Goal: Task Accomplishment & Management: Manage account settings

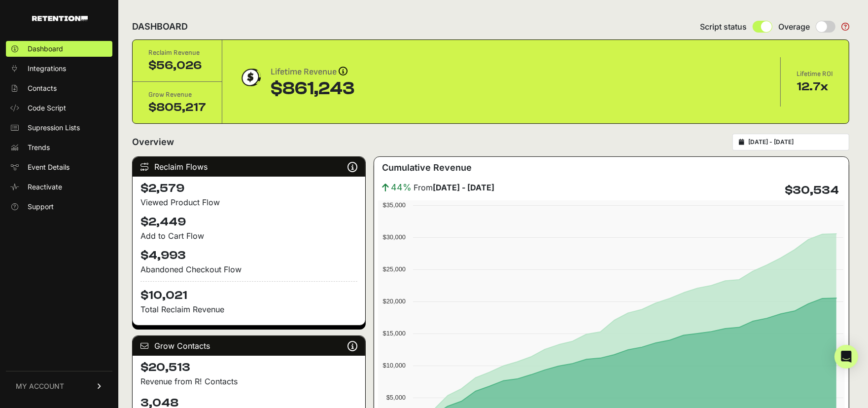
click at [42, 387] on span "MY ACCOUNT" at bounding box center [40, 386] width 48 height 10
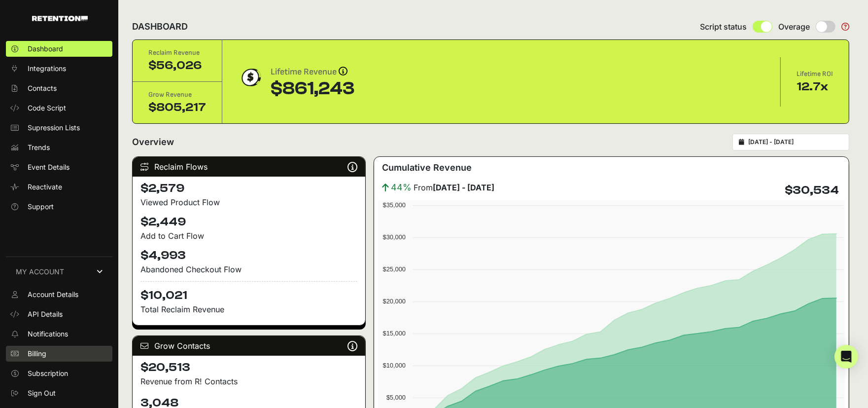
click at [53, 350] on link "Billing" at bounding box center [59, 354] width 106 height 16
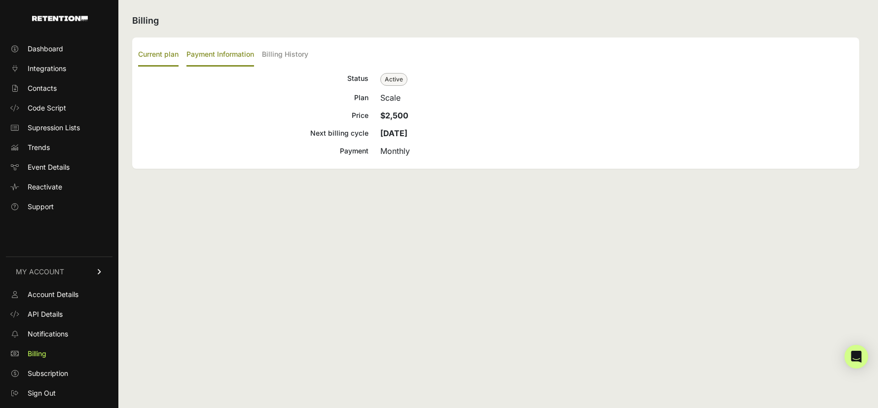
click at [215, 52] on label "Payment Information" at bounding box center [220, 54] width 68 height 23
click at [0, 0] on input "Payment Information" at bounding box center [0, 0] width 0 height 0
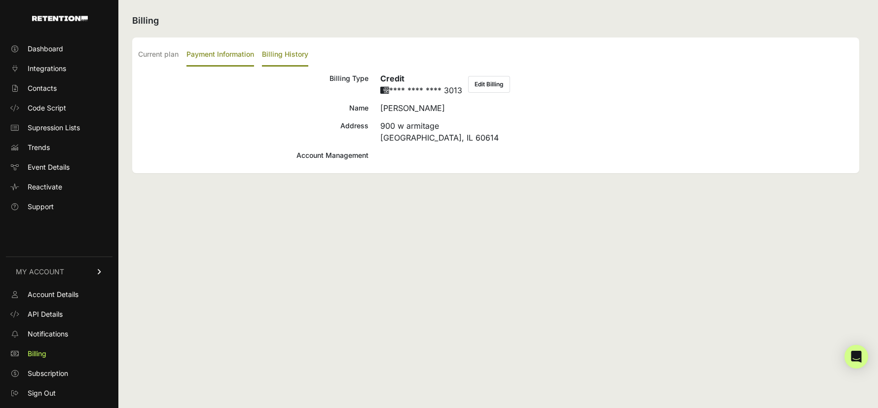
click at [288, 52] on label "Billing History" at bounding box center [285, 54] width 46 height 23
click at [0, 0] on input "Billing History" at bounding box center [0, 0] width 0 height 0
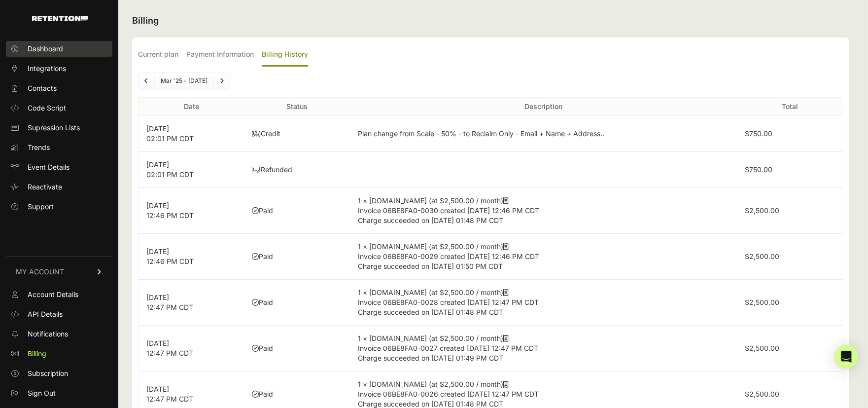
click at [42, 42] on link "Dashboard" at bounding box center [59, 49] width 106 height 16
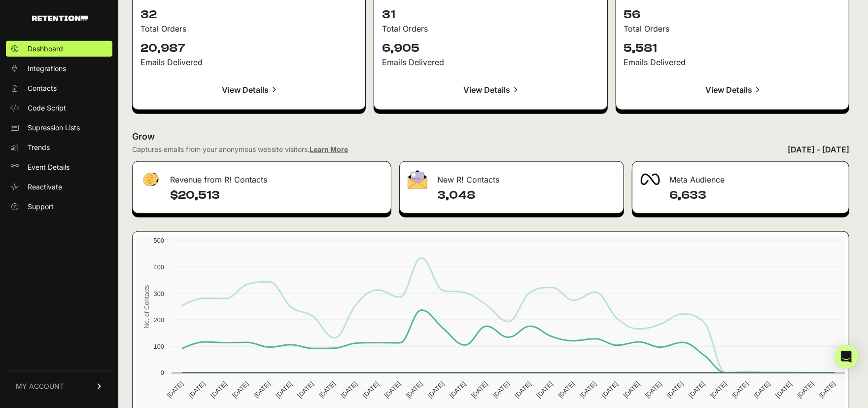
scroll to position [1087, 0]
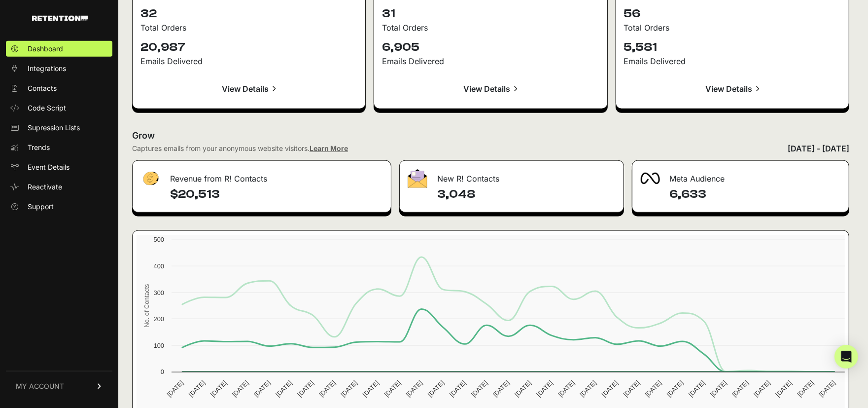
click at [788, 146] on div "[DATE] - [DATE]" at bounding box center [819, 148] width 62 height 12
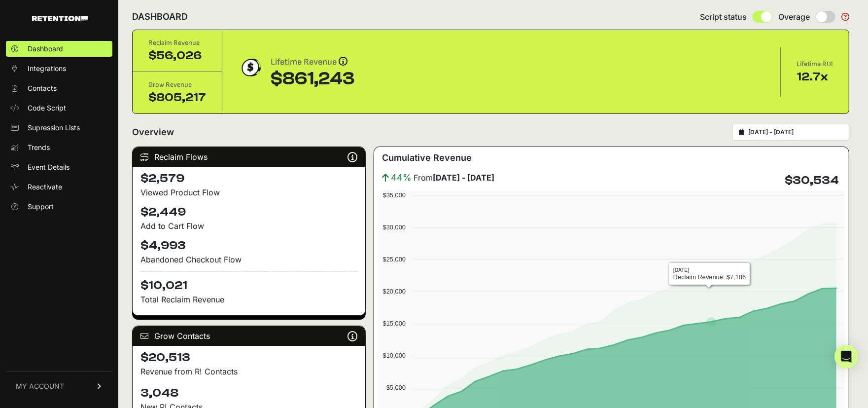
scroll to position [0, 0]
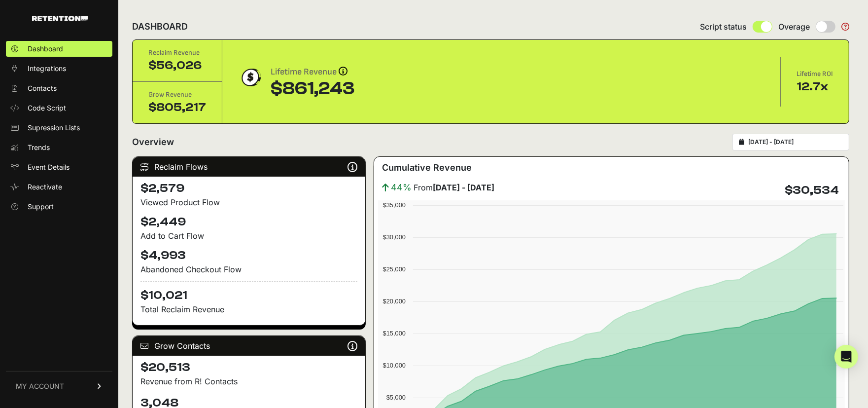
click at [774, 142] on input "2025-08-30 - 2025-09-29" at bounding box center [795, 142] width 95 height 8
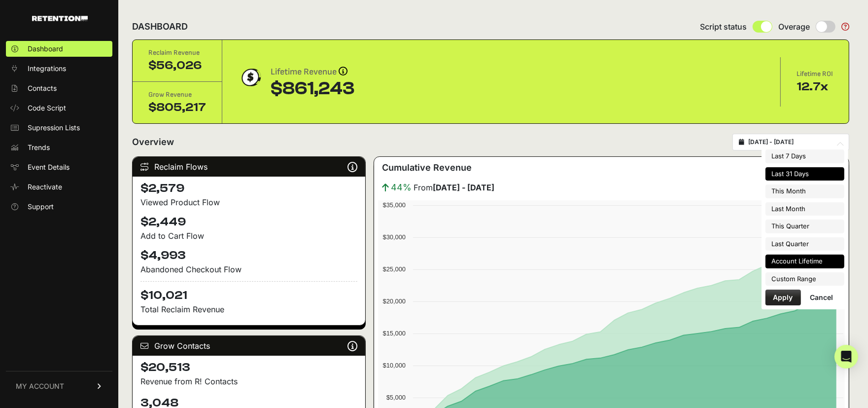
type input "2025-09-01"
type input "2025-09-30"
type input "2025-08-30"
type input "2025-09-29"
type input "2025-08-01"
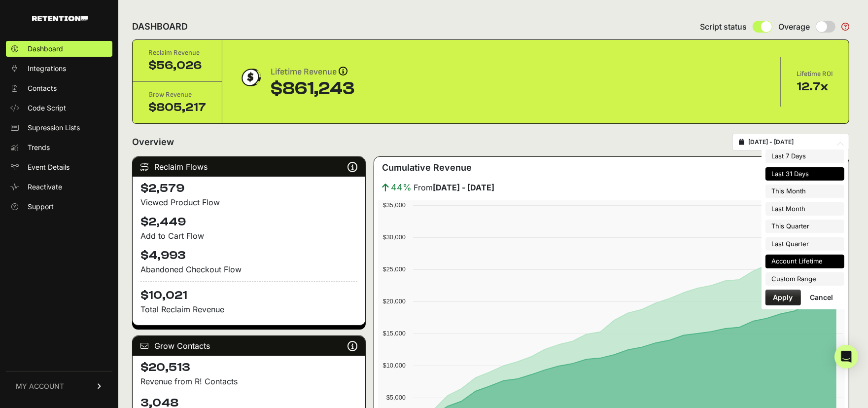
type input "2025-08-31"
type input "2025-08-30"
type input "2025-09-29"
type input "2025-07-01"
type input "2025-09-30"
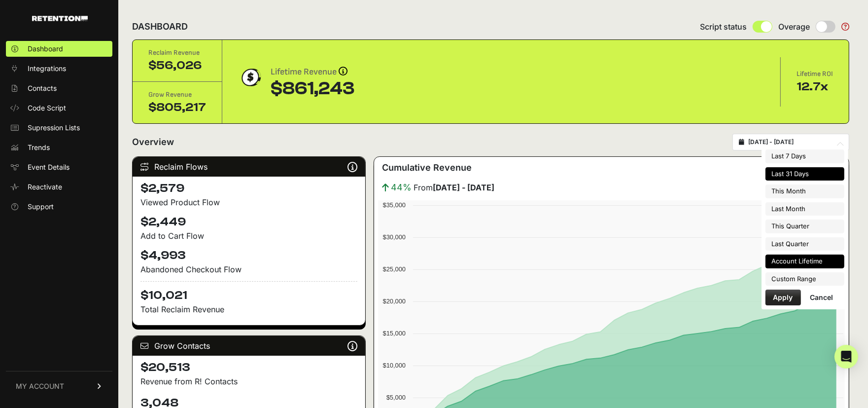
type input "2025-04-01"
type input "2025-06-30"
type input "2025-08-30"
type input "2025-09-29"
click at [806, 272] on li "Custom Range" at bounding box center [805, 279] width 79 height 14
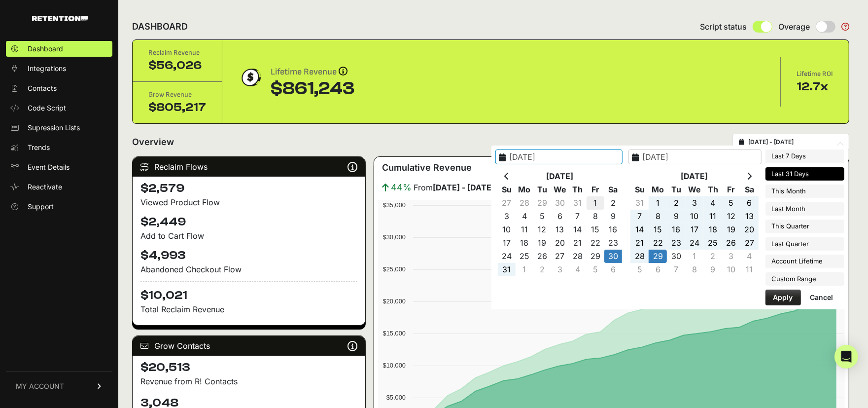
type input "2025-08-01"
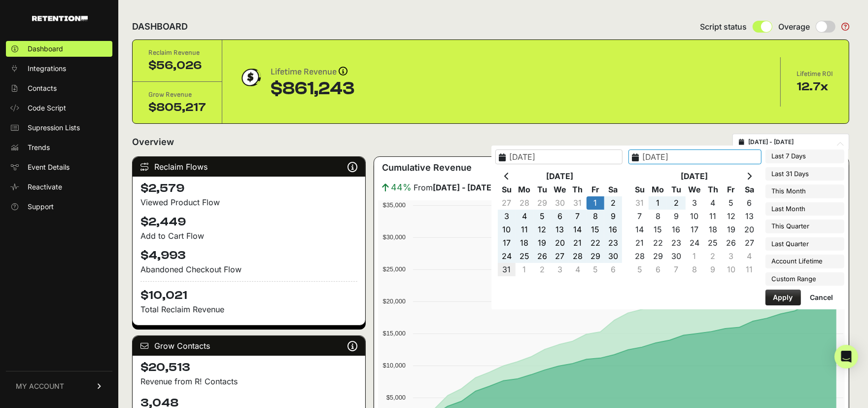
type input "2025-08-31"
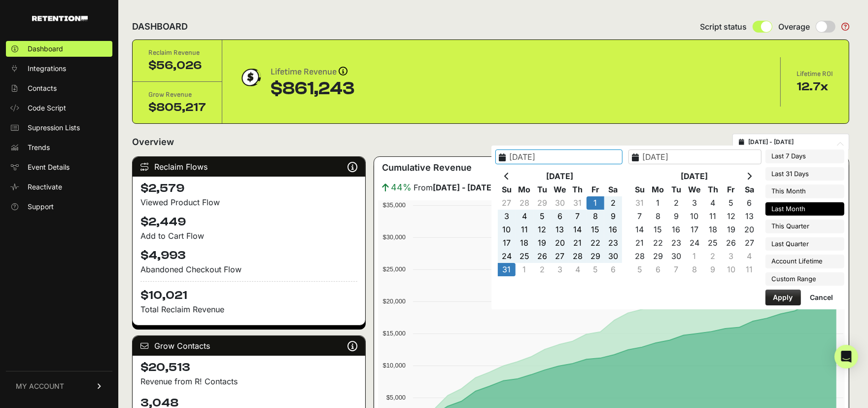
type input "2025-08-01"
click at [778, 293] on button "Apply" at bounding box center [783, 297] width 35 height 16
type input "2025-08-01 - 2025-08-31"
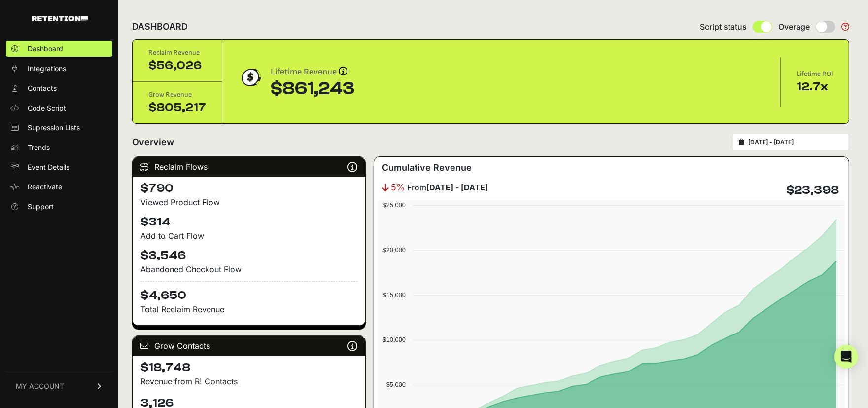
click at [789, 140] on input "2025-08-01 - 2025-08-31" at bounding box center [795, 142] width 95 height 8
type input "2025-08-01"
type input "2025-08-31"
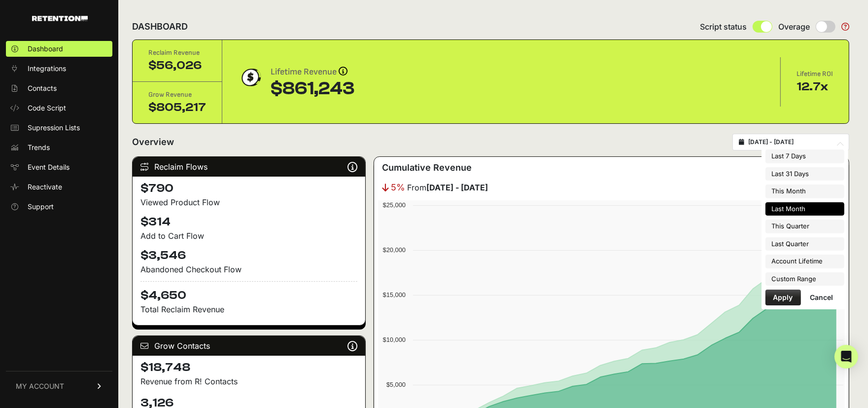
type input "2025-09-23"
type input "2025-09-29"
type input "2025-08-01"
type input "2025-08-31"
type input "2025-07-01"
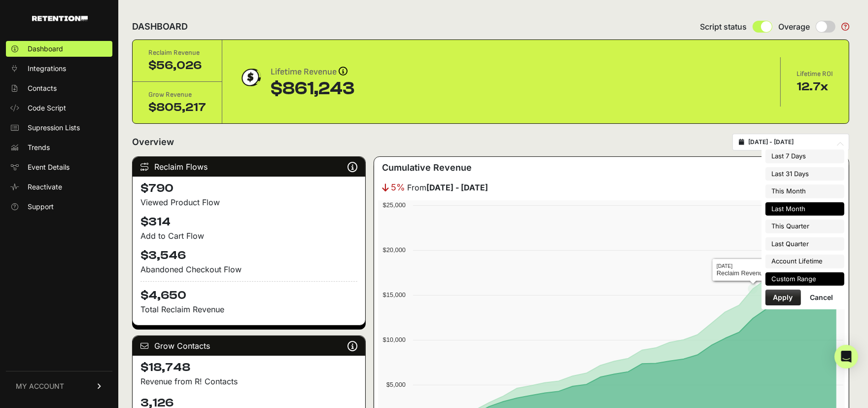
type input "2025-09-30"
type input "2025-08-01"
type input "2025-08-31"
type input "2025-04-01"
type input "2025-06-30"
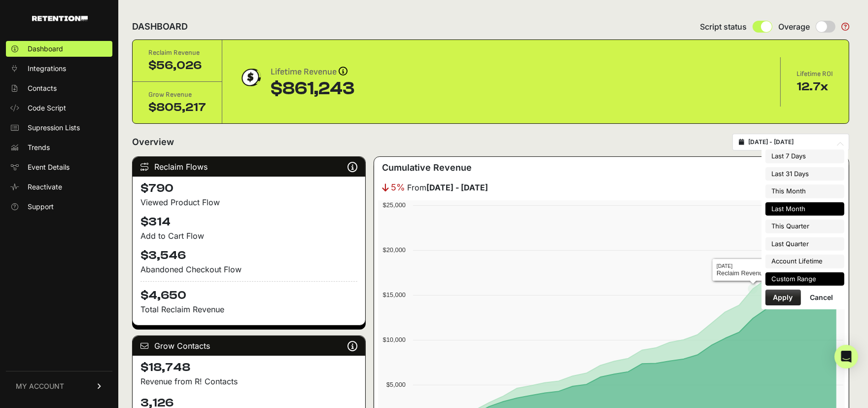
type input "2023-06-12"
type input "2025-09-29"
type input "2025-08-01"
type input "2025-08-31"
click at [787, 276] on li "Custom Range" at bounding box center [805, 279] width 79 height 14
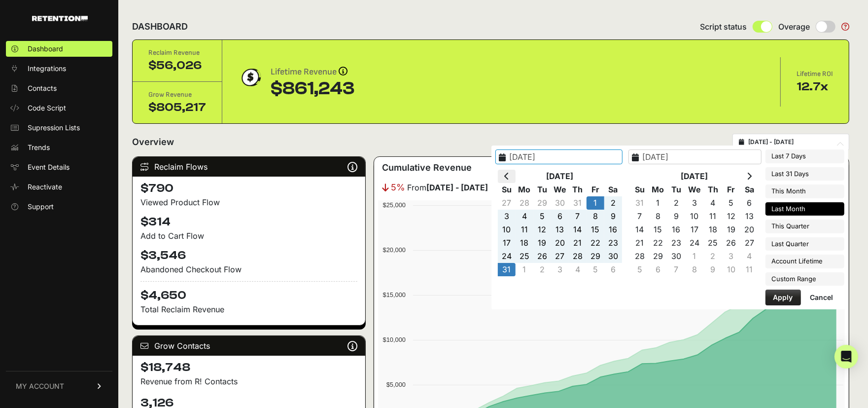
click at [509, 177] on icon at bounding box center [506, 176] width 5 height 8
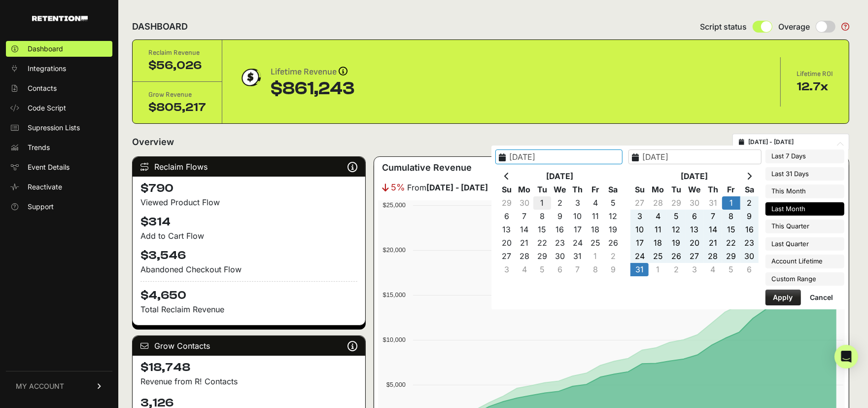
type input "[DATE]"
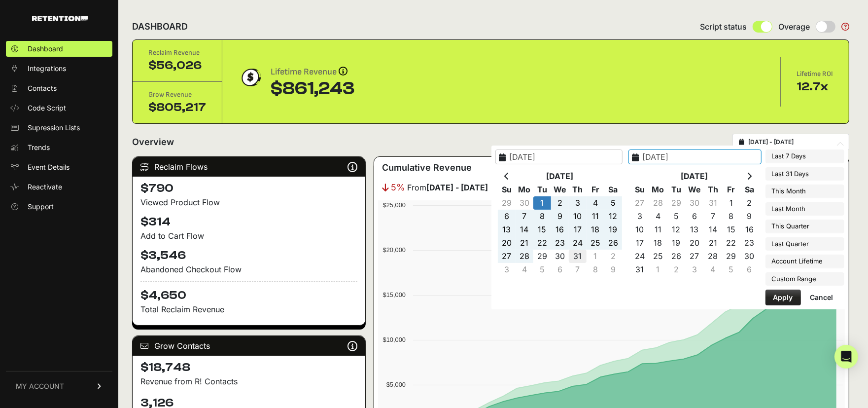
type input "[DATE]"
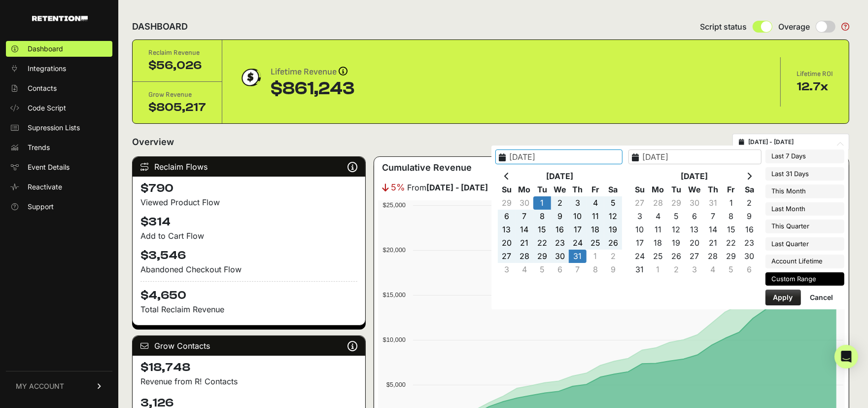
type input "2025-07-01"
click at [792, 293] on button "Apply" at bounding box center [783, 297] width 35 height 16
type input "2025-07-01 - 2025-07-31"
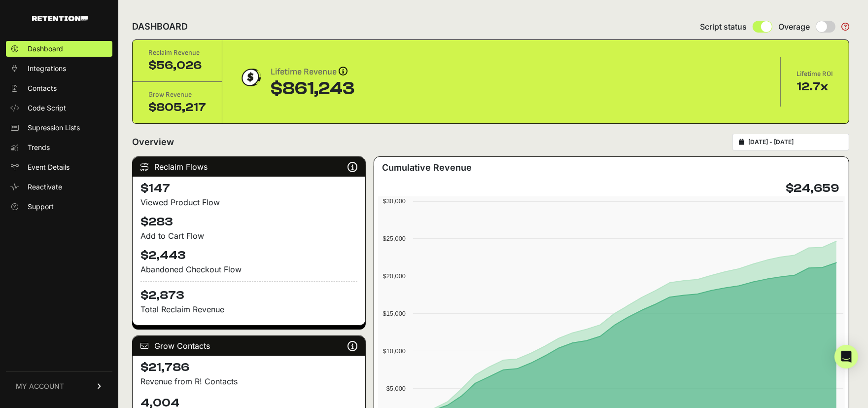
click at [798, 145] on div "[DATE] - [DATE]" at bounding box center [791, 142] width 117 height 17
type input "[DATE]"
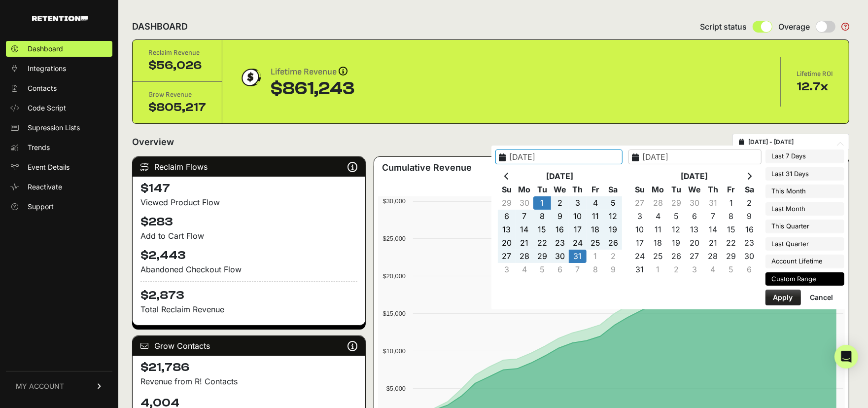
click at [774, 142] on input "[DATE] - [DATE]" at bounding box center [795, 142] width 95 height 8
click at [509, 174] on icon at bounding box center [506, 176] width 5 height 8
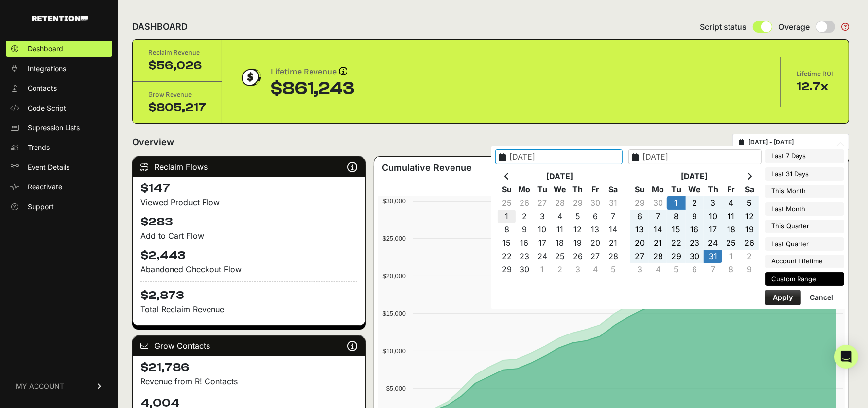
type input "[DATE]"
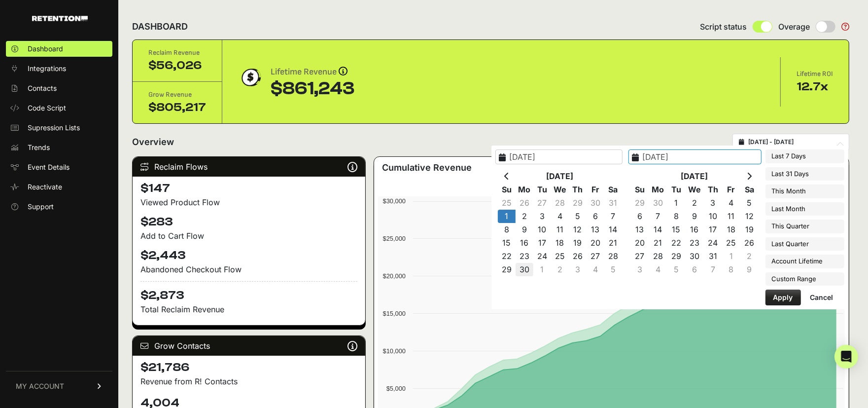
type input "[DATE]"
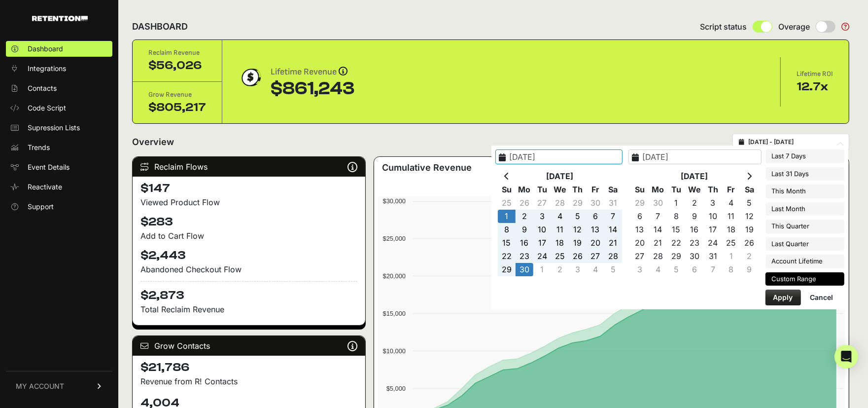
type input "[DATE]"
click at [782, 293] on button "Apply" at bounding box center [783, 297] width 35 height 16
type input "[DATE] - [DATE]"
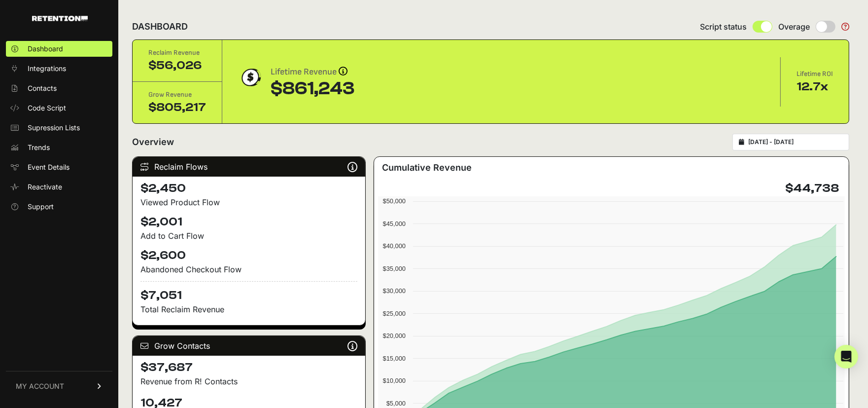
click at [788, 137] on div "[DATE] - [DATE]" at bounding box center [791, 142] width 117 height 17
type input "[DATE]"
click at [766, 140] on input "[DATE] - [DATE]" at bounding box center [795, 142] width 95 height 8
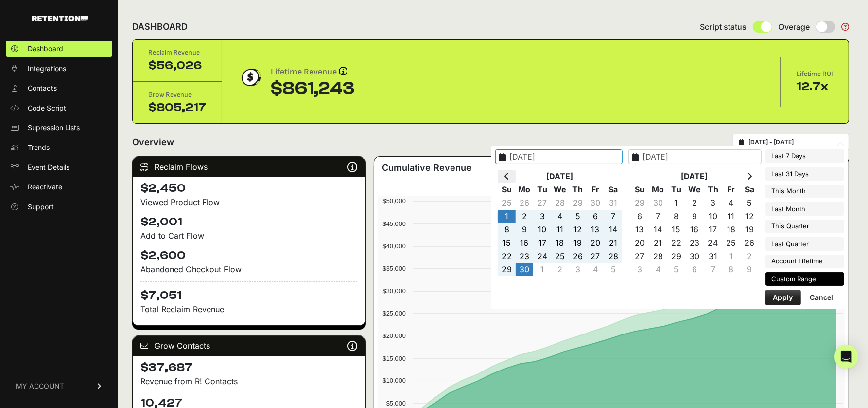
click at [509, 174] on icon at bounding box center [506, 176] width 5 height 8
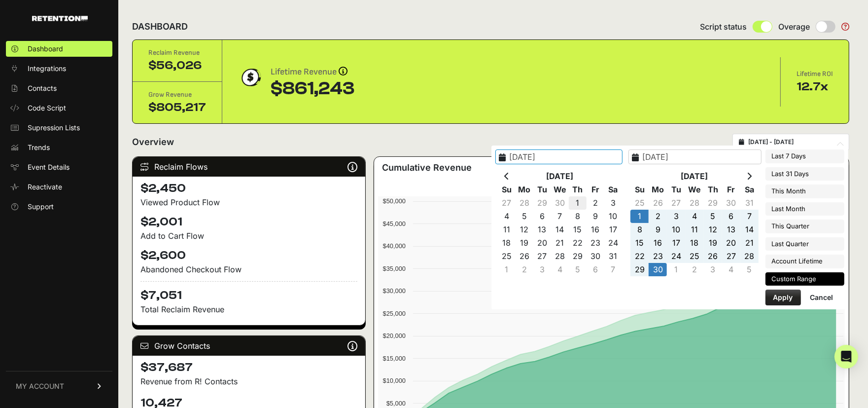
type input "[DATE]"
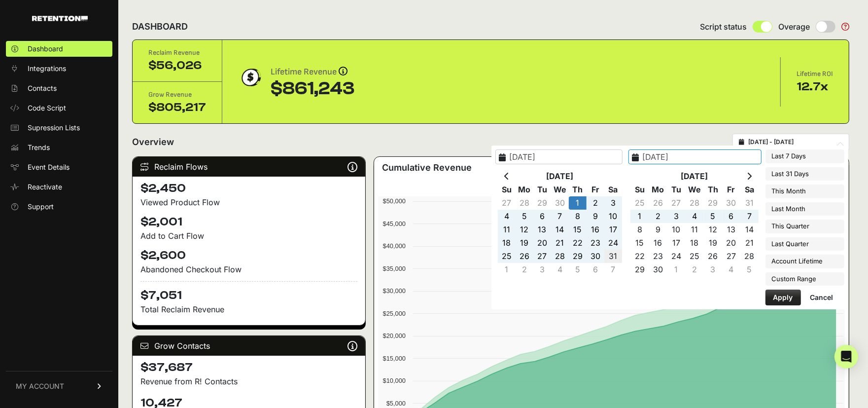
type input "[DATE]"
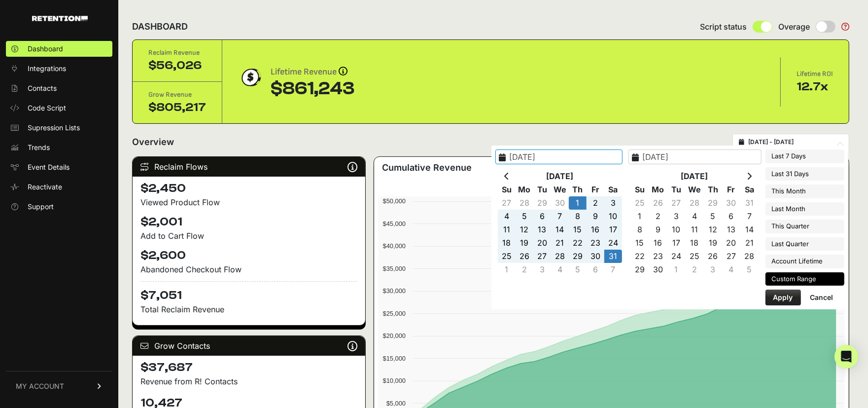
type input "[DATE]"
click at [780, 296] on button "Apply" at bounding box center [783, 297] width 35 height 16
type input "[DATE] - [DATE]"
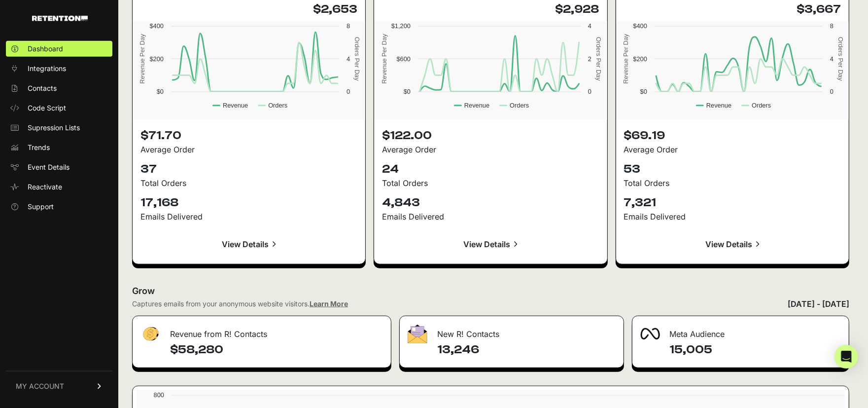
scroll to position [1122, 0]
